Goal: Information Seeking & Learning: Learn about a topic

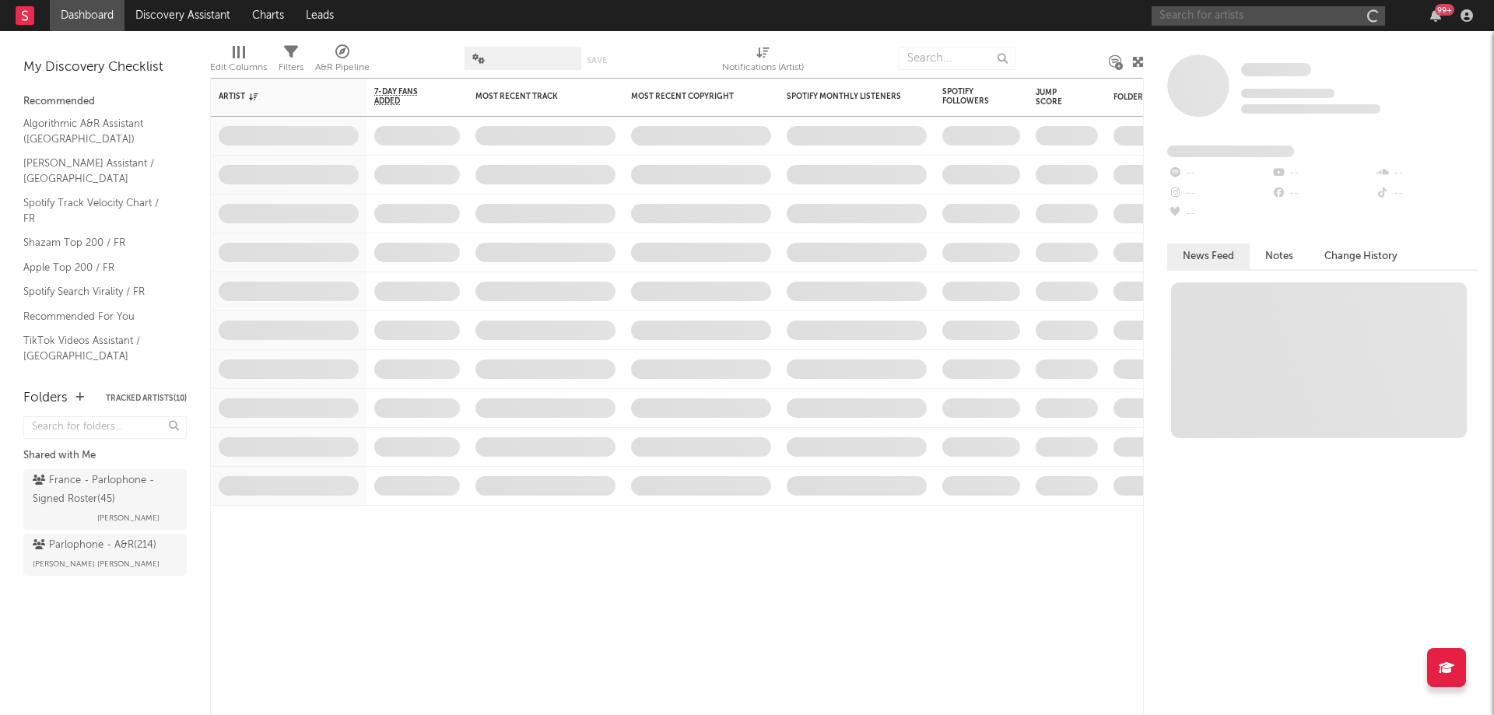
click at [1229, 8] on input "text" at bounding box center [1268, 15] width 233 height 19
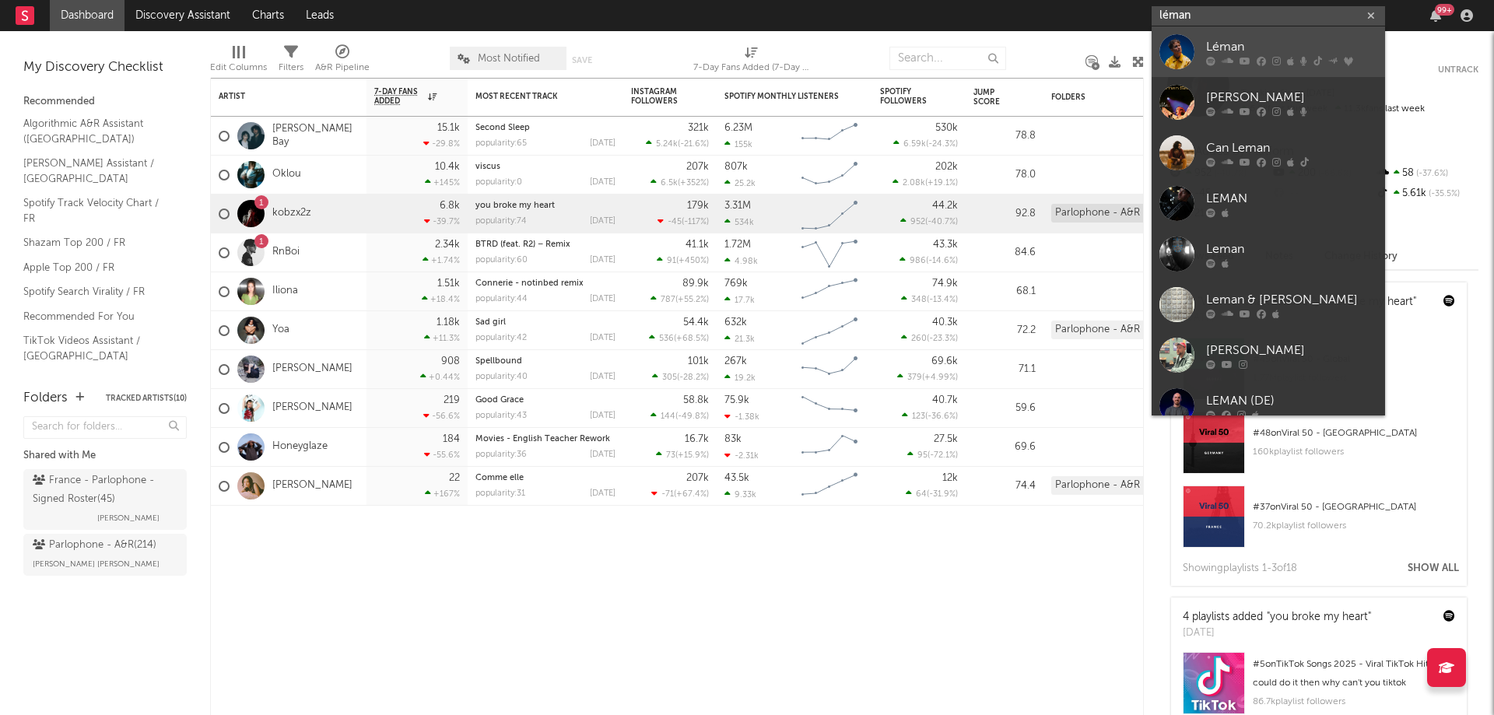
type input "léman"
click at [1180, 51] on div at bounding box center [1177, 51] width 35 height 35
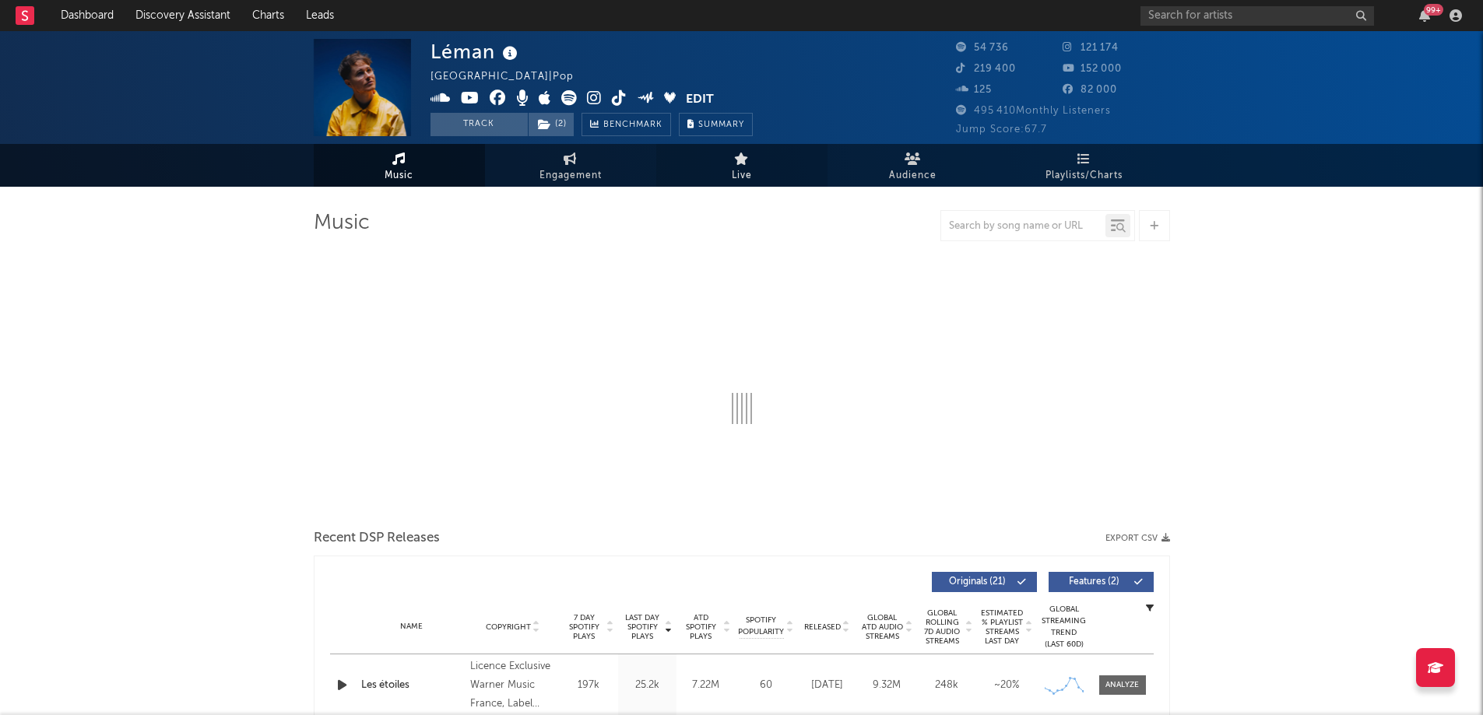
select select "6m"
